Goal: Task Accomplishment & Management: Use online tool/utility

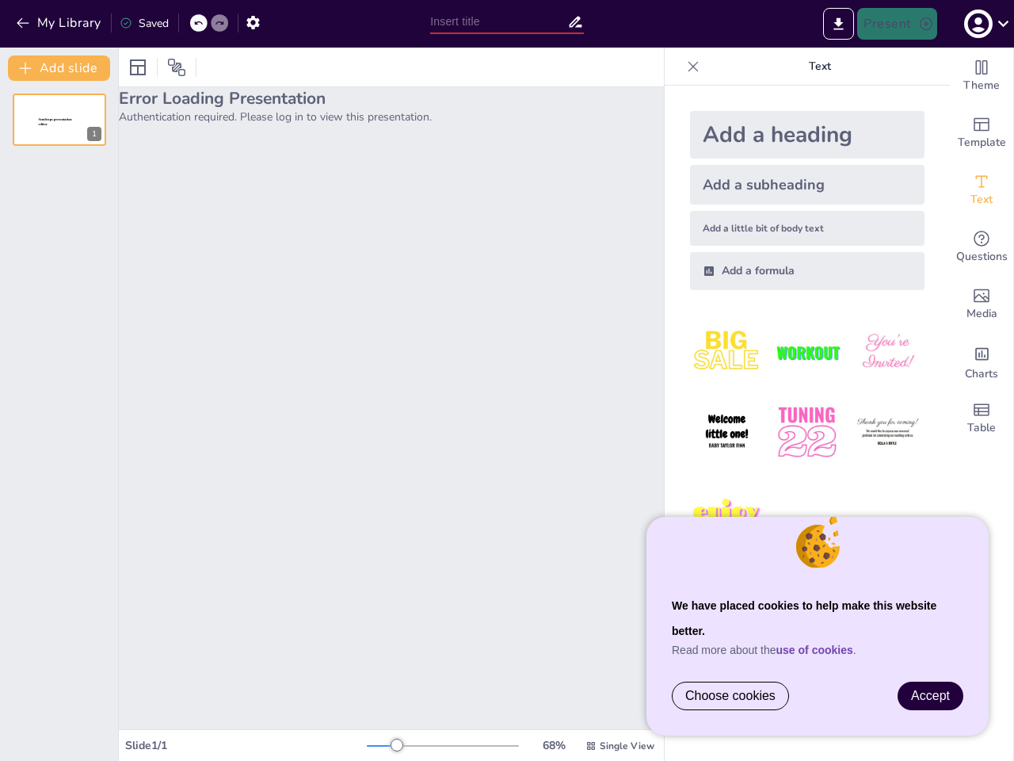
click at [507, 380] on div "Error Loading Presentation Authentication required. Please log in to view this …" at bounding box center [391, 408] width 545 height 642
click at [59, 23] on button "My Library" at bounding box center [60, 22] width 96 height 25
click at [199, 23] on icon at bounding box center [198, 23] width 10 height 10
click at [219, 23] on icon at bounding box center [220, 23] width 10 height 10
click at [253, 22] on icon "button" at bounding box center [253, 22] width 17 height 17
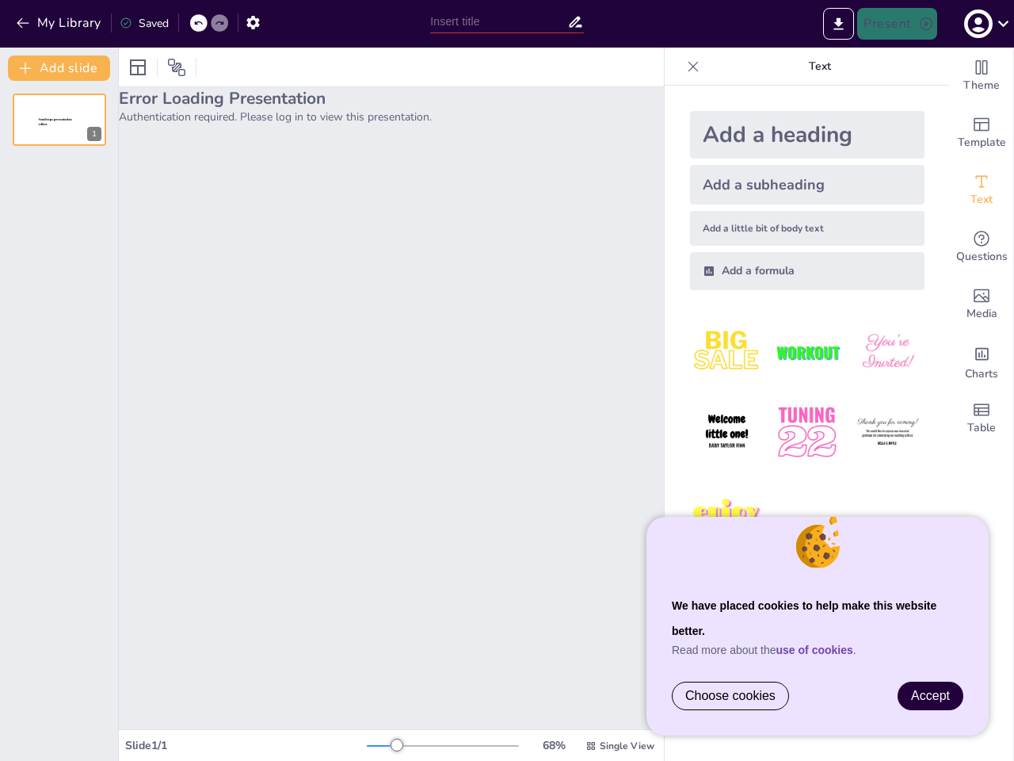
click at [506, 21] on input "text" at bounding box center [498, 21] width 136 height 23
click at [839, 24] on icon "Export to PowerPoint" at bounding box center [839, 23] width 10 height 12
click at [985, 24] on icon "button" at bounding box center [977, 23] width 21 height 21
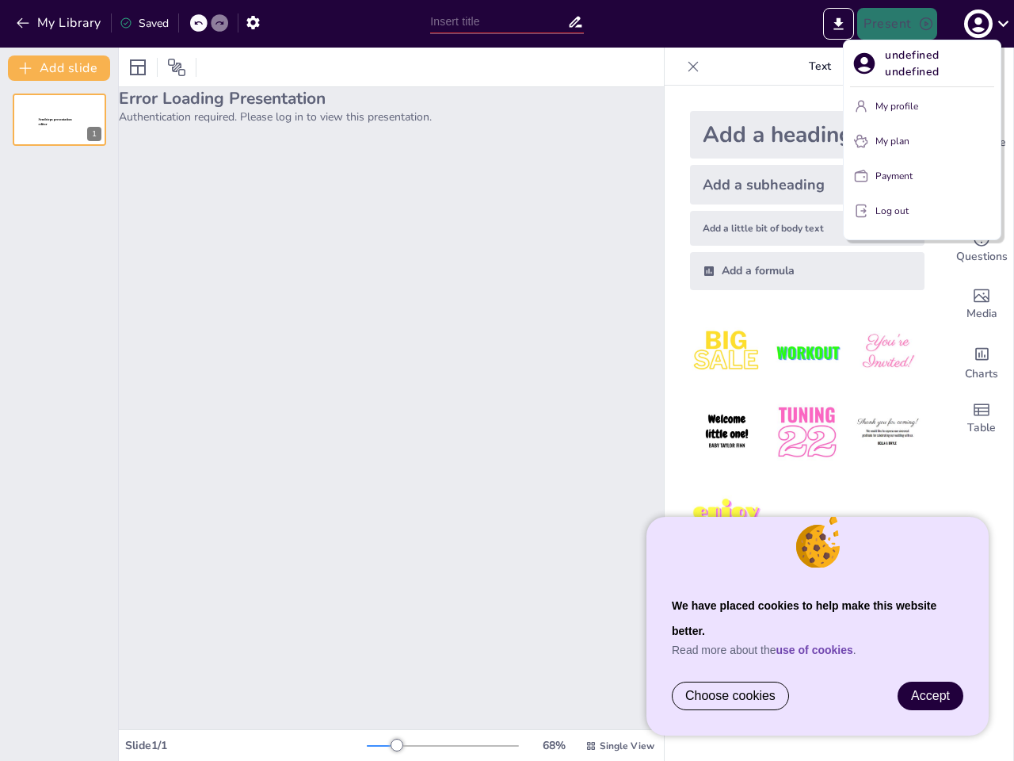
click at [59, 404] on div at bounding box center [507, 380] width 1014 height 761
